Goal: Submit feedback/report problem: Submit feedback/report problem

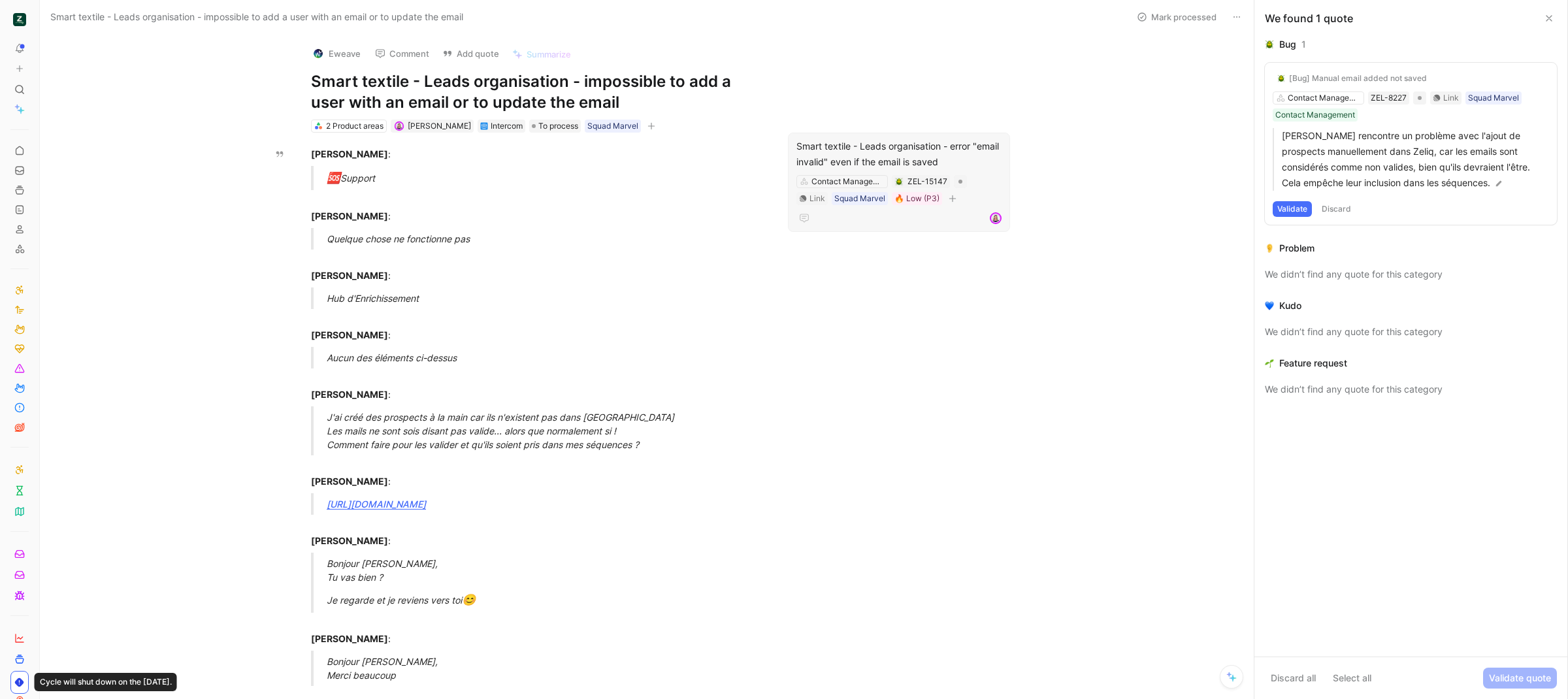
click at [871, 144] on div "Smart textile - Leads organisation - error "email invalid" even if the email is…" at bounding box center [898, 154] width 205 height 31
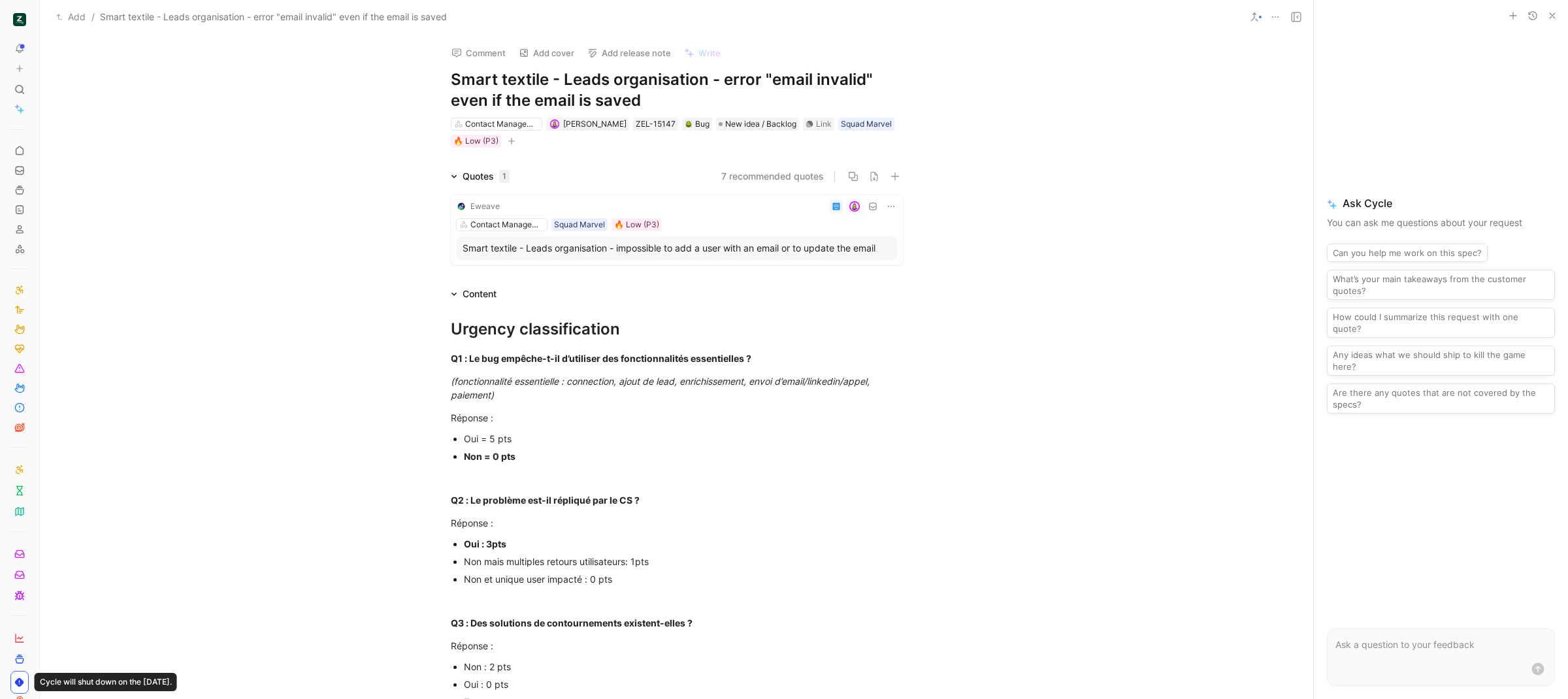
click at [745, 82] on h1 "Smart textile - Leads organisation - error "email invalid" even if the email is…" at bounding box center [676, 91] width 452 height 42
drag, startPoint x: 718, startPoint y: 80, endPoint x: 754, endPoint y: 79, distance: 36.0
click at [754, 79] on h1 "Smart textile - Leads organisation - error "email invalid" even if the email is…" at bounding box center [676, 91] width 452 height 42
drag, startPoint x: 638, startPoint y: 103, endPoint x: 442, endPoint y: 105, distance: 196.0
click at [442, 105] on div "Comment Add cover Add release note Write Smart textile - Leads organisation - w…" at bounding box center [676, 92] width 502 height 114
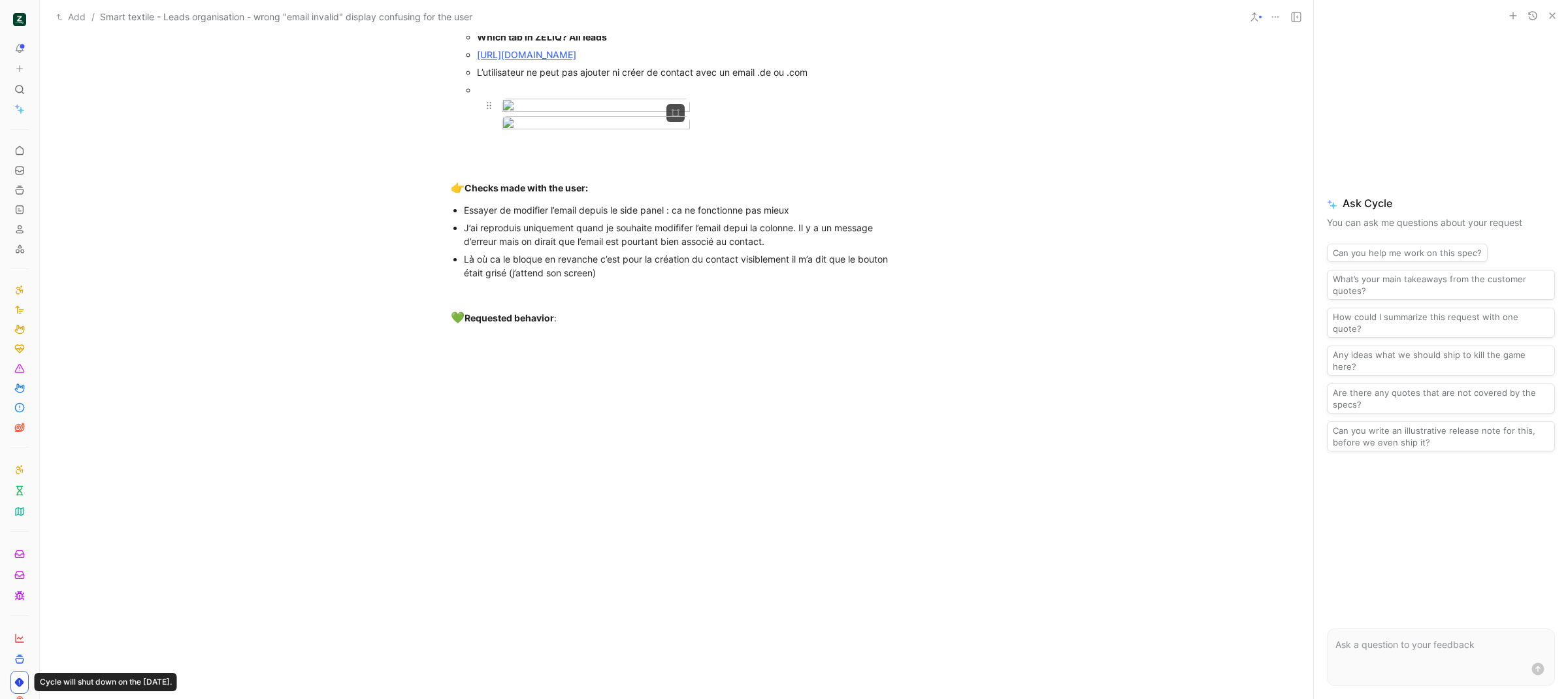
scroll to position [1288, 0]
click at [650, 280] on div "Là où ca le bloque en revanche c’est pour la création du contact visiblement il…" at bounding box center [683, 266] width 439 height 28
